Goal: Task Accomplishment & Management: Complete application form

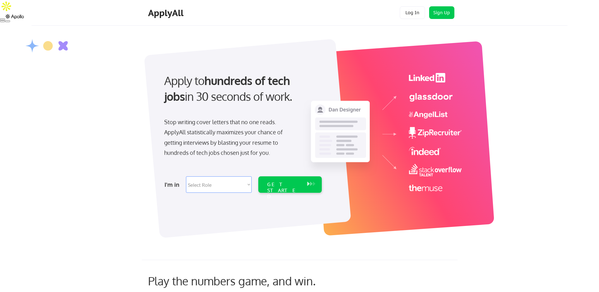
click at [219, 181] on select "Select Role Software Engineering Product Management Customer Success Sales UI/U…" at bounding box center [219, 184] width 66 height 16
select select ""sales0""
click at [186, 176] on select "Select Role Software Engineering Product Management Customer Success Sales UI/U…" at bounding box center [219, 184] width 66 height 16
select select ""sales0""
click at [272, 183] on div "GET STARTED" at bounding box center [284, 190] width 34 height 18
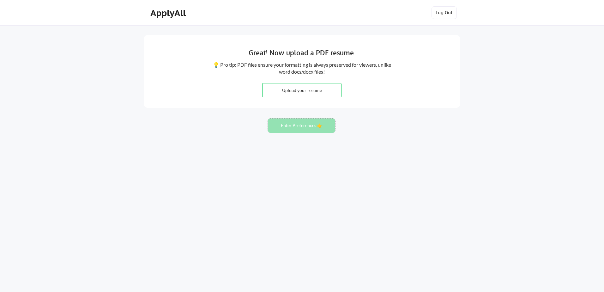
click at [303, 132] on button "Enter Preferences 👉" at bounding box center [301, 125] width 67 height 14
click at [295, 89] on input "file" at bounding box center [301, 90] width 79 height 14
type input "C:\fakepath\Terry Stenlund Resume Colorado lablor 6 23 2025.docx"
click at [302, 123] on button "Enter Preferences 👉" at bounding box center [301, 125] width 67 height 14
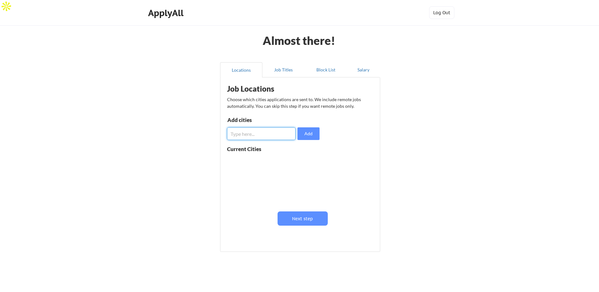
click at [278, 137] on input "input" at bounding box center [261, 133] width 69 height 13
drag, startPoint x: 277, startPoint y: 134, endPoint x: 262, endPoint y: 134, distance: 15.2
click at [262, 134] on input "input" at bounding box center [261, 133] width 69 height 13
type input "Denver"
click at [312, 138] on button "Add" at bounding box center [308, 133] width 22 height 13
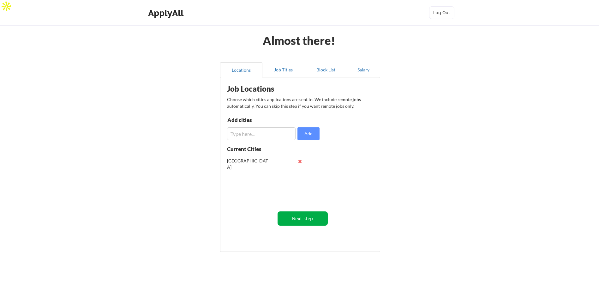
click at [304, 220] on button "Next step" at bounding box center [303, 218] width 50 height 14
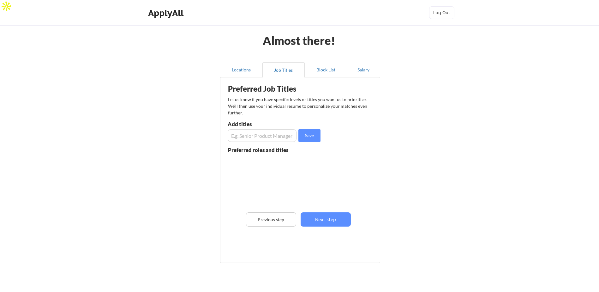
click at [272, 135] on input "input" at bounding box center [262, 135] width 69 height 13
type input "Director of Sales"
click at [311, 135] on button "Save" at bounding box center [309, 135] width 22 height 13
click at [284, 135] on input "input" at bounding box center [262, 135] width 69 height 13
type input "Director of Channel Sales"
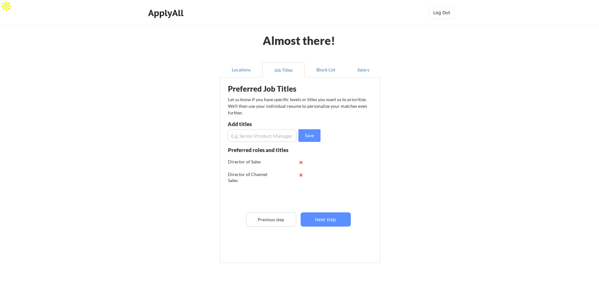
click at [276, 134] on input "input" at bounding box center [262, 135] width 69 height 13
type input "VP of Sales"
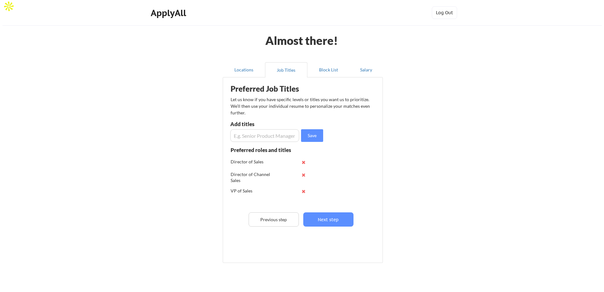
scroll to position [29, 0]
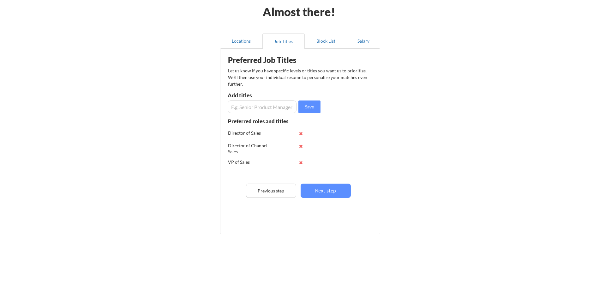
click at [272, 108] on input "input" at bounding box center [262, 106] width 69 height 13
click at [339, 194] on button "Next step" at bounding box center [326, 190] width 50 height 14
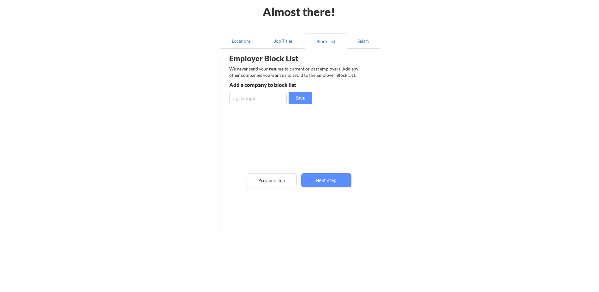
click at [267, 100] on input "input" at bounding box center [257, 98] width 57 height 13
type input "Comcast"
click at [298, 99] on button "Save" at bounding box center [301, 98] width 24 height 13
click at [335, 179] on button "Next step" at bounding box center [326, 180] width 50 height 14
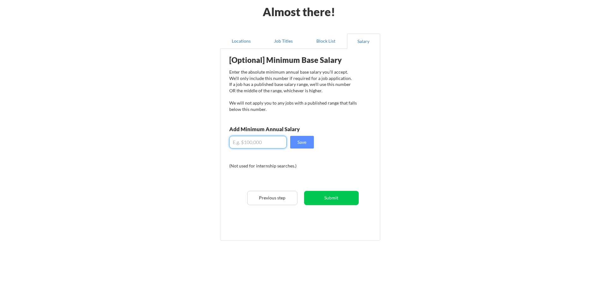
click at [266, 145] on input "input" at bounding box center [257, 142] width 57 height 13
type input "$100,000"
click at [320, 198] on button "Submit" at bounding box center [331, 198] width 55 height 14
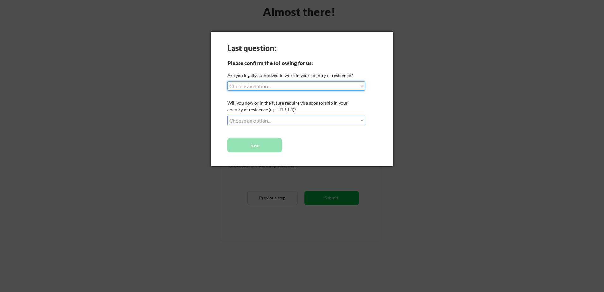
click at [312, 82] on select "Choose an option... Yes, I am a US Citizen Yes, I am a Canadian Citizen Yes, I …" at bounding box center [295, 85] width 137 height 9
select select ""yes__i_am_a_us_citizen""
click at [227, 81] on select "Choose an option... Yes, I am a US Citizen Yes, I am a Canadian Citizen Yes, I …" at bounding box center [295, 85] width 137 height 9
click at [279, 122] on select "Choose an option... No, I will not need sponsorship Yes, I will need sponsorship" at bounding box center [295, 120] width 137 height 9
select select ""no__i_will_not_need_sponsorship""
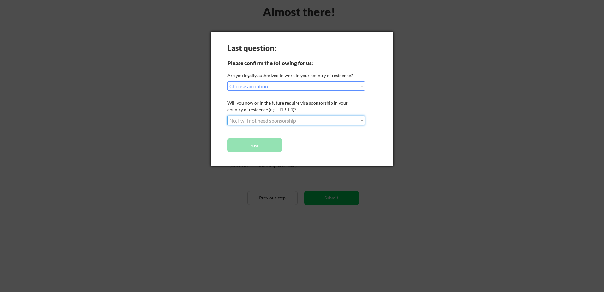
click at [227, 116] on select "Choose an option... No, I will not need sponsorship Yes, I will need sponsorship" at bounding box center [295, 120] width 137 height 9
click at [256, 147] on button "Save" at bounding box center [254, 145] width 55 height 14
